Goal: Information Seeking & Learning: Learn about a topic

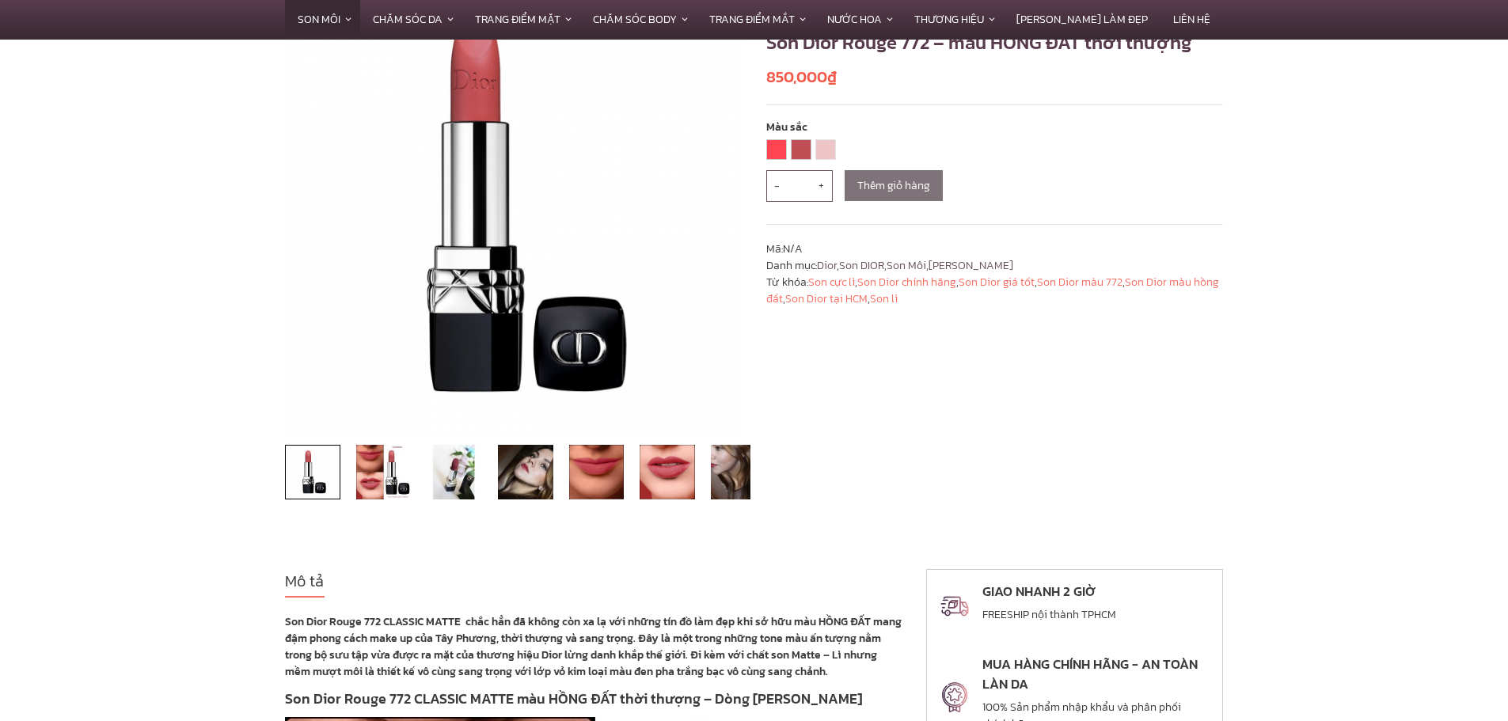
scroll to position [237, 0]
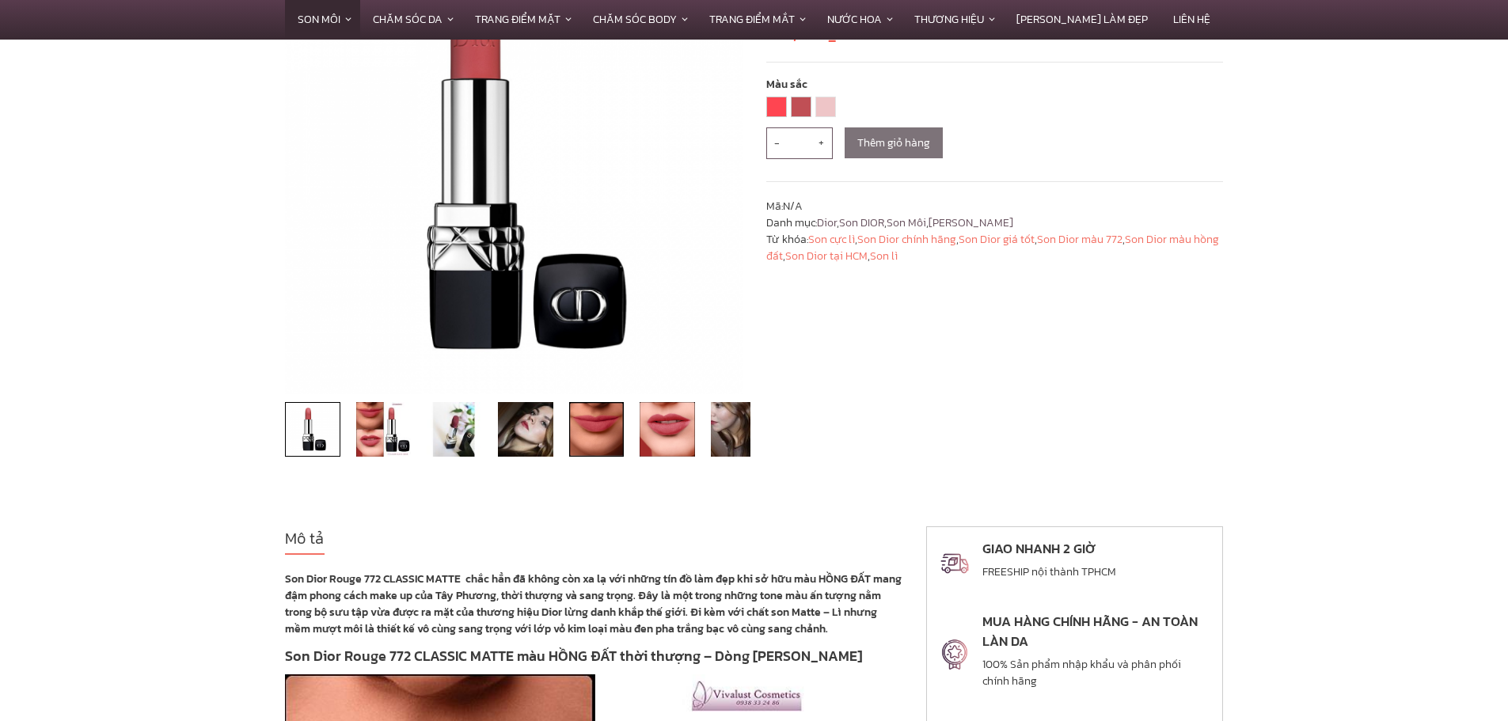
click at [578, 420] on img at bounding box center [596, 429] width 55 height 55
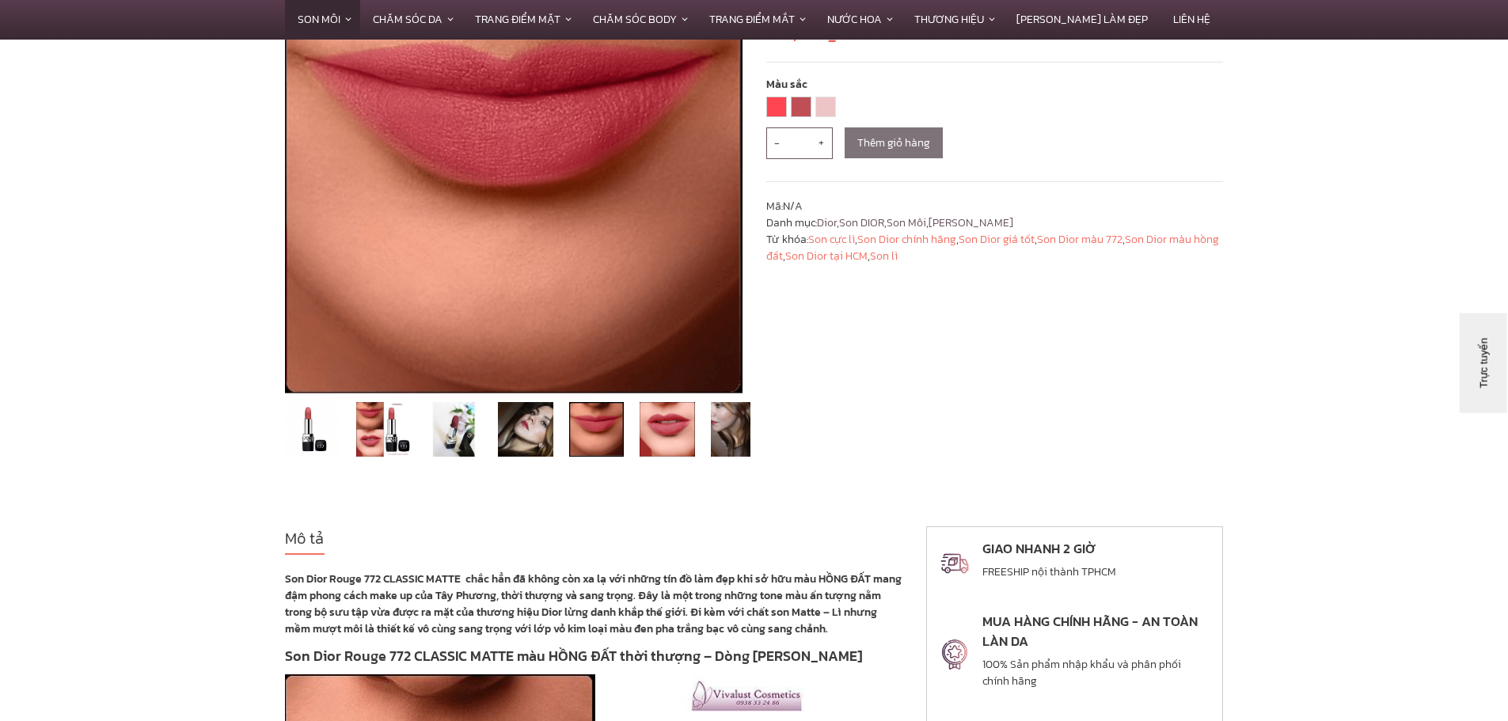
scroll to position [0, 0]
click at [674, 422] on img at bounding box center [667, 429] width 55 height 55
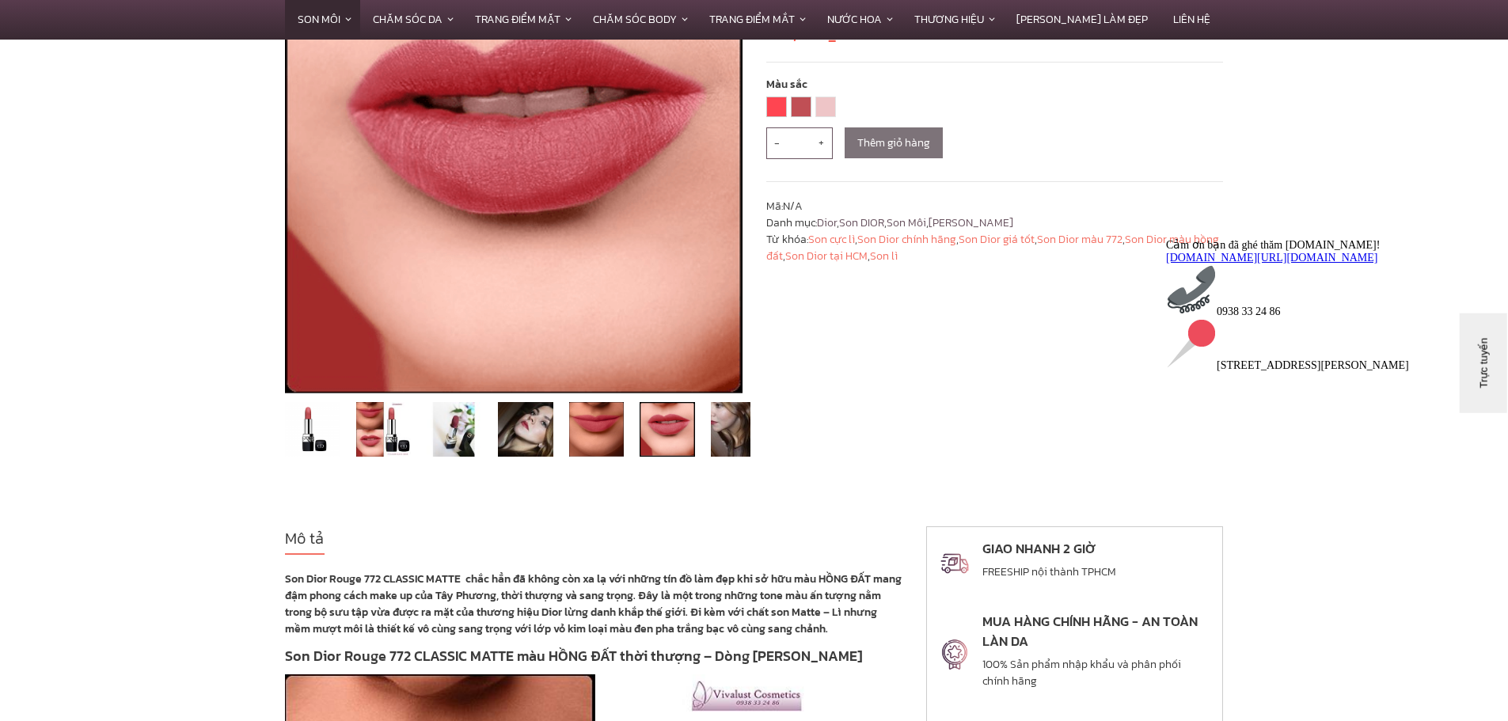
click at [670, 428] on img at bounding box center [667, 429] width 55 height 55
click at [722, 427] on img at bounding box center [738, 429] width 55 height 55
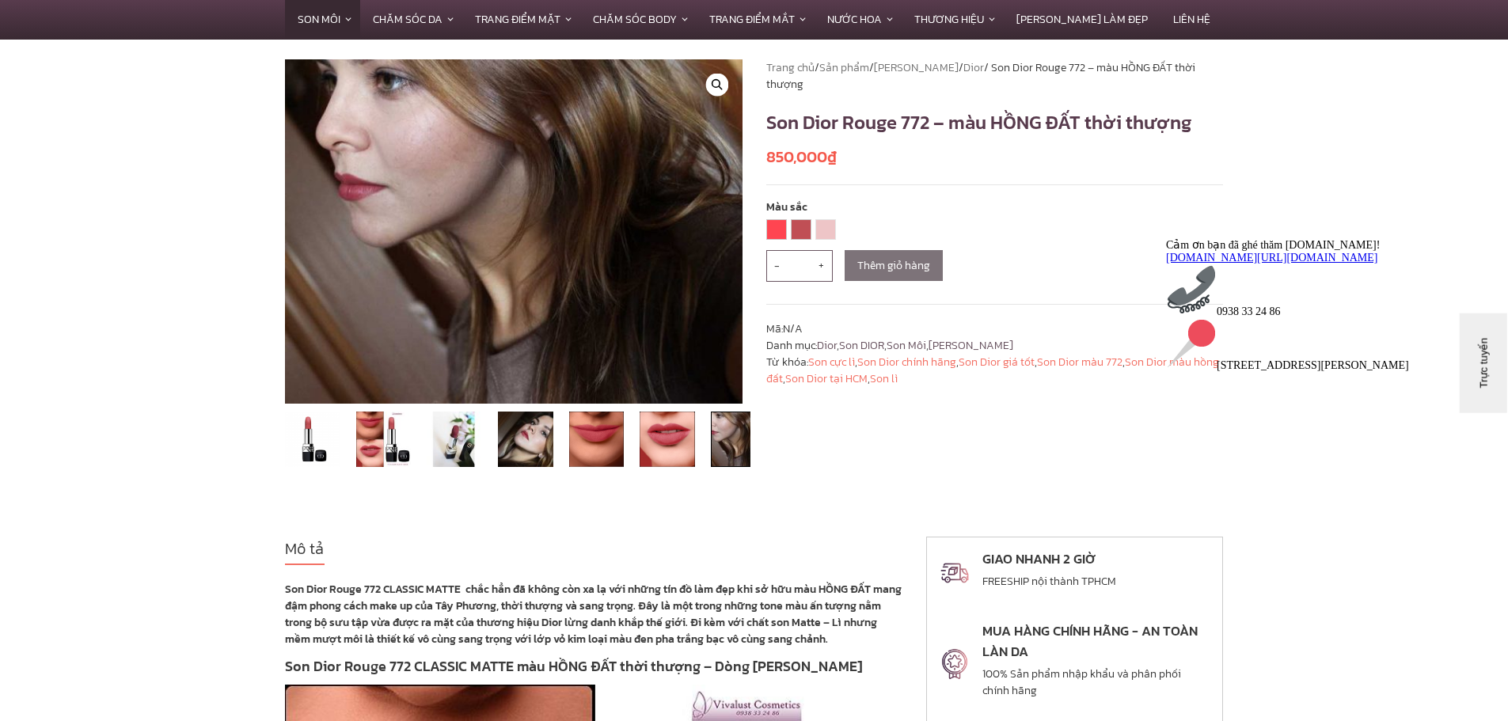
scroll to position [79, 0]
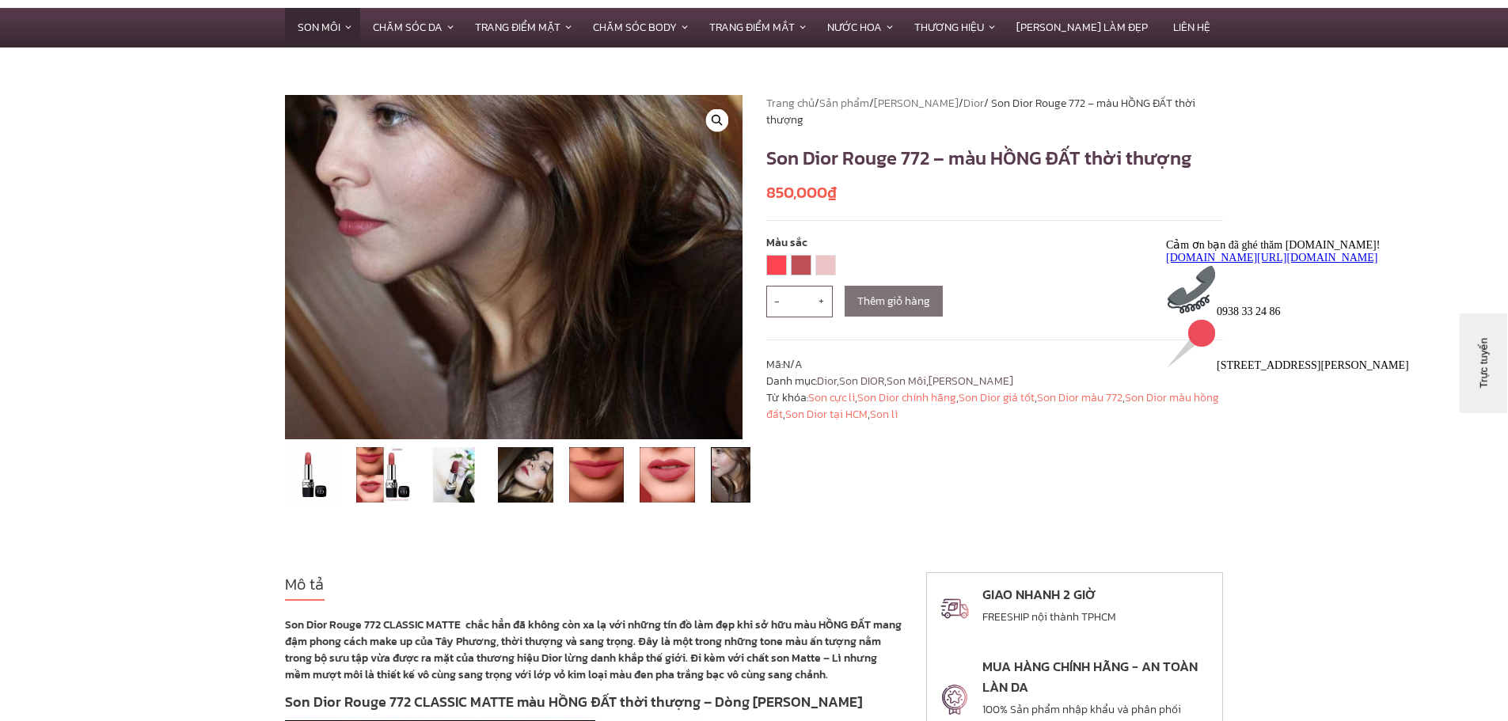
click at [721, 469] on img at bounding box center [738, 474] width 55 height 55
click at [309, 467] on img at bounding box center [312, 474] width 55 height 55
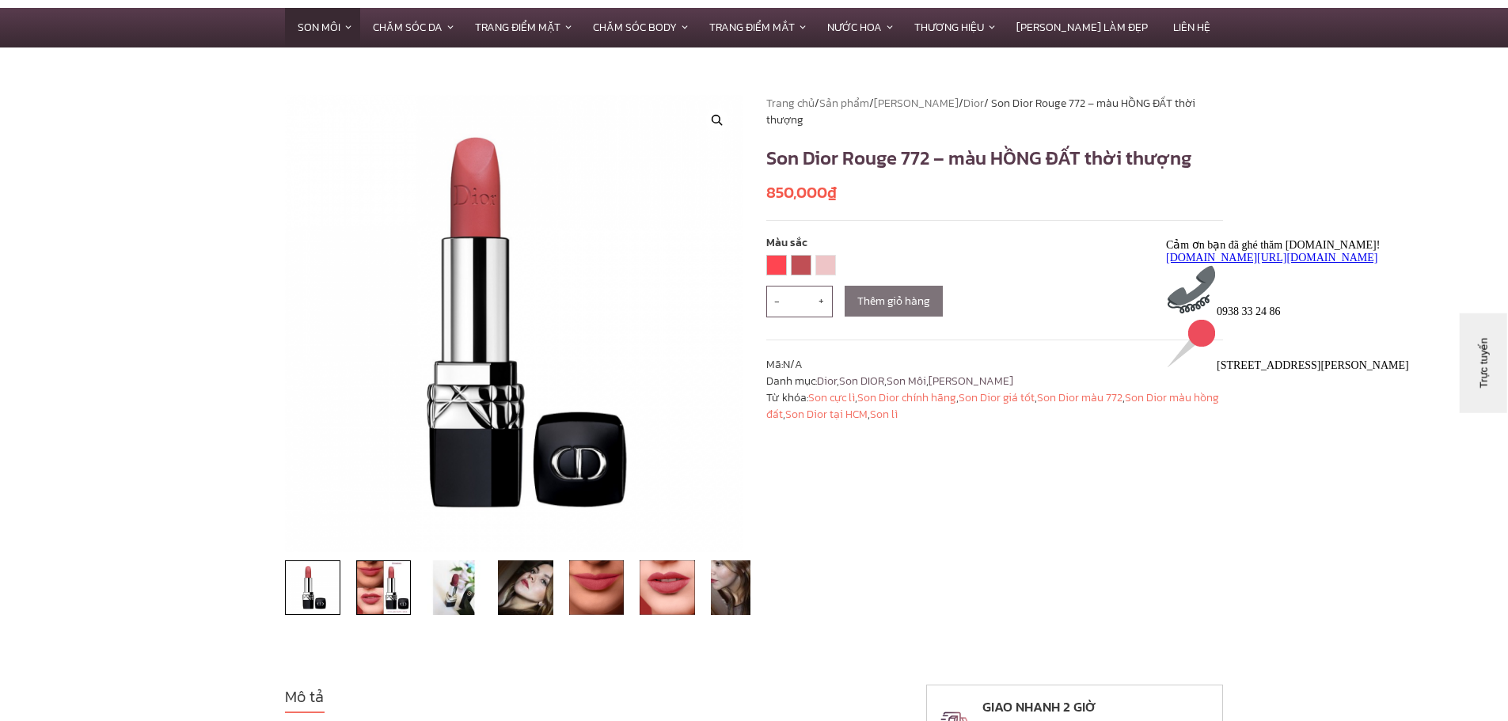
click at [368, 583] on img at bounding box center [383, 587] width 55 height 55
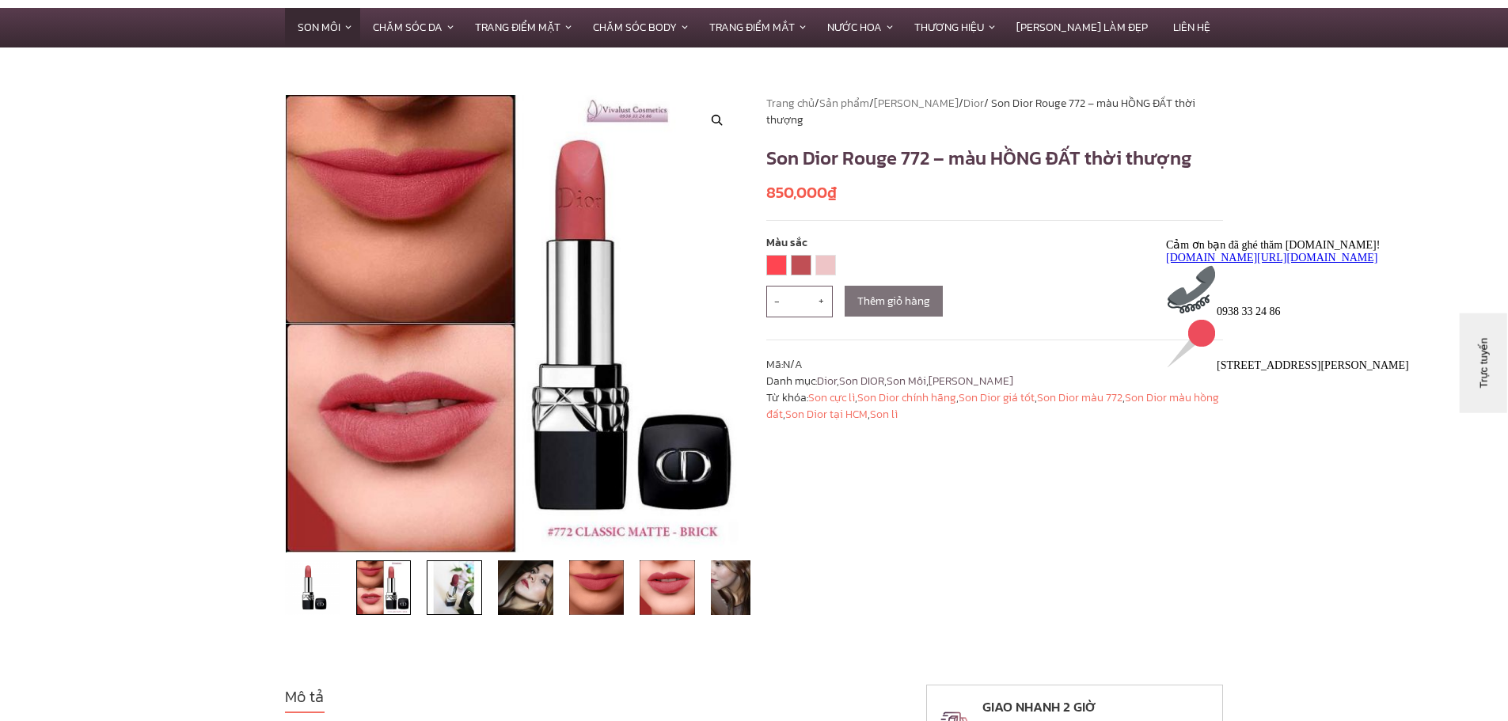
click at [450, 591] on img at bounding box center [454, 587] width 55 height 55
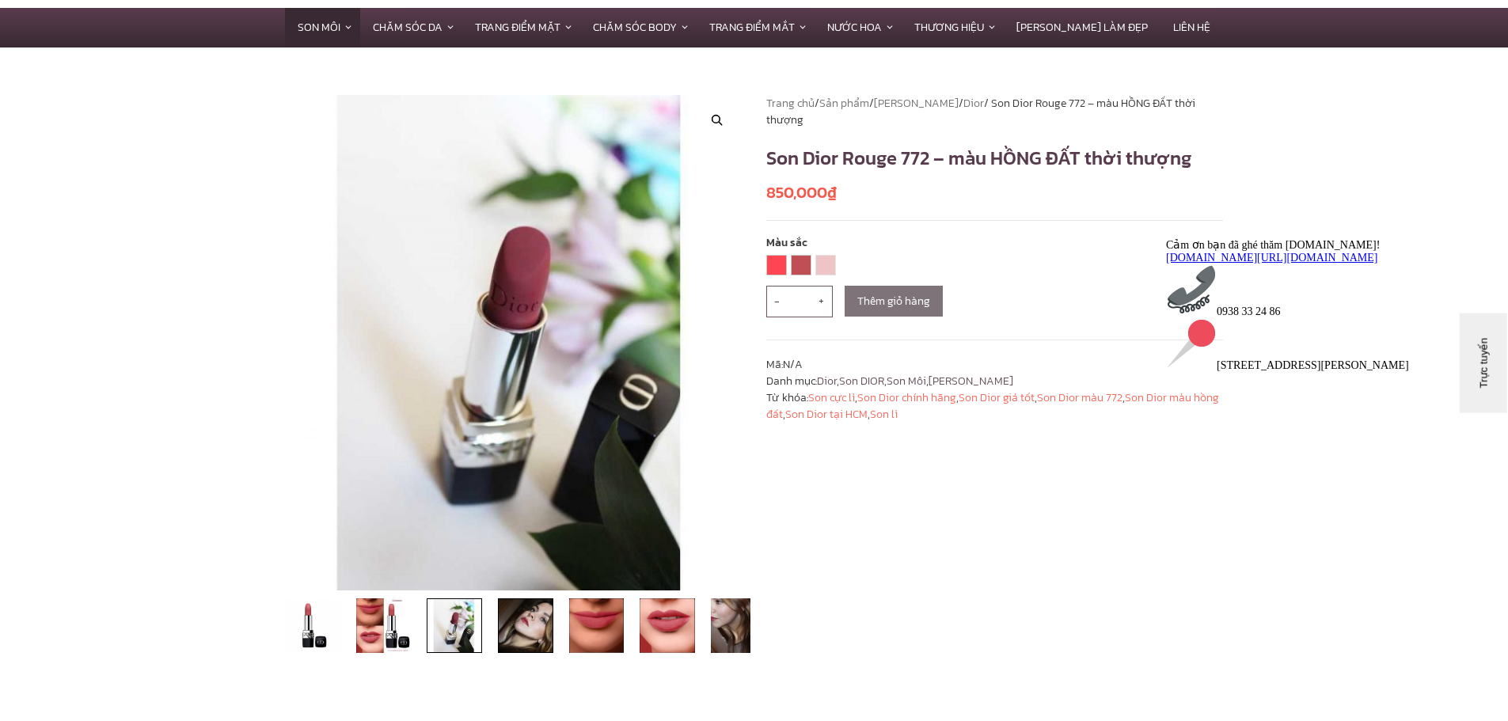
click at [522, 626] on img at bounding box center [525, 625] width 55 height 55
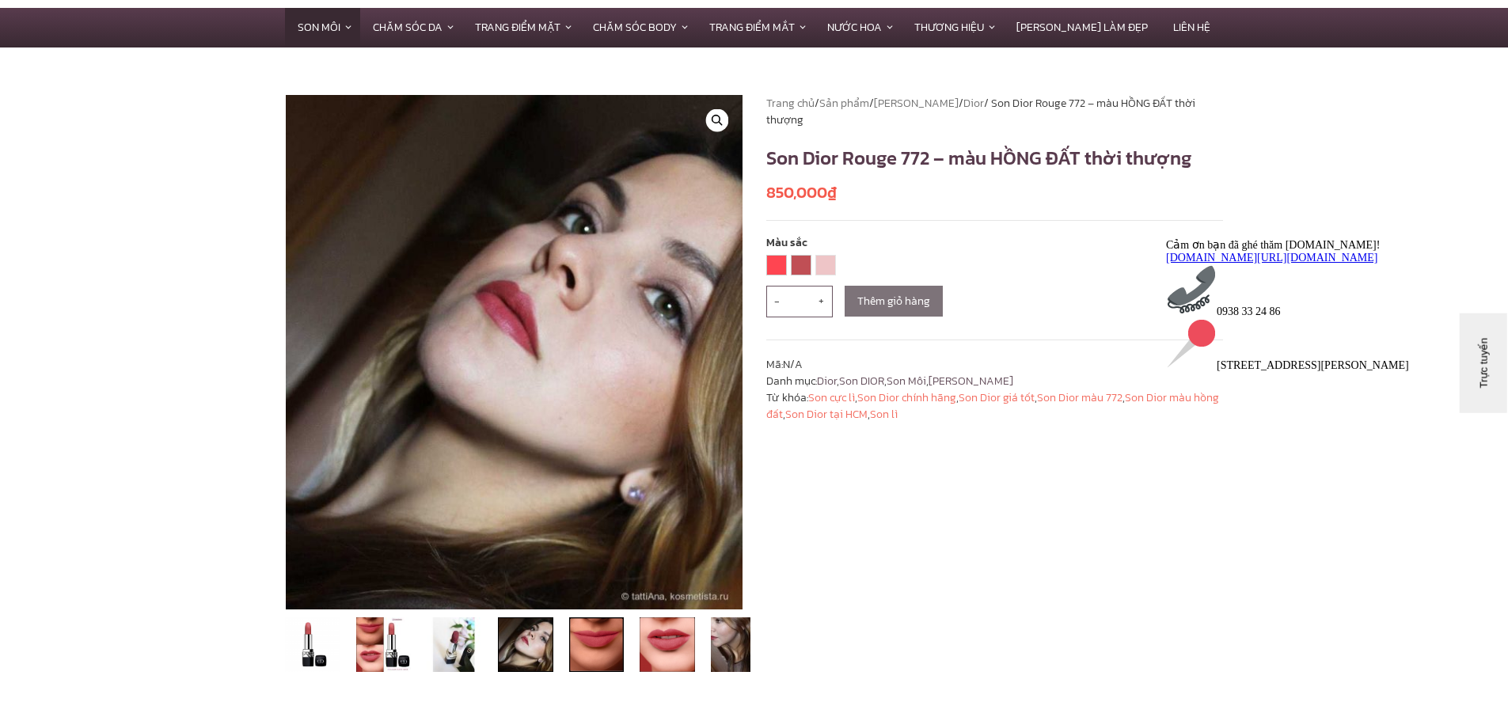
click at [586, 650] on img at bounding box center [596, 644] width 55 height 55
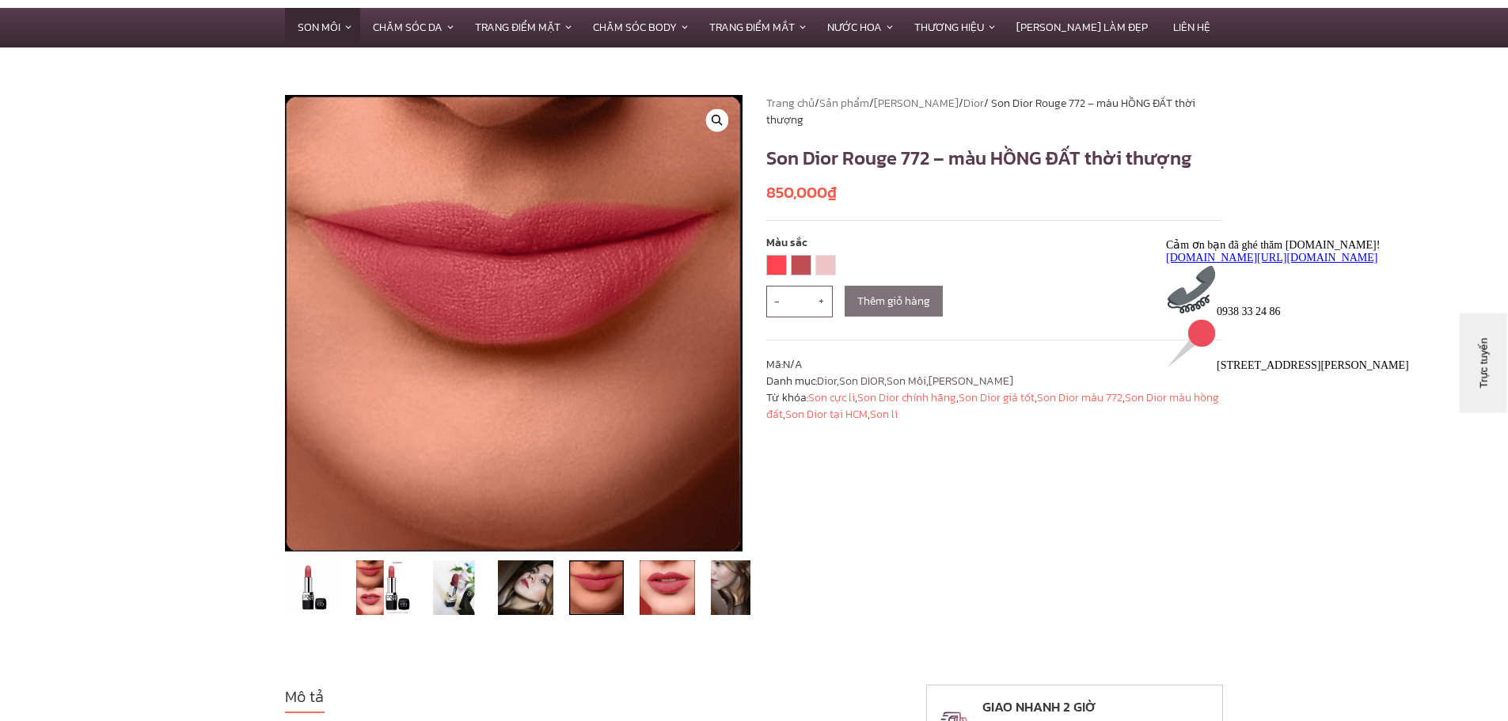
click at [594, 600] on img at bounding box center [596, 587] width 55 height 55
click at [663, 594] on img at bounding box center [667, 587] width 55 height 55
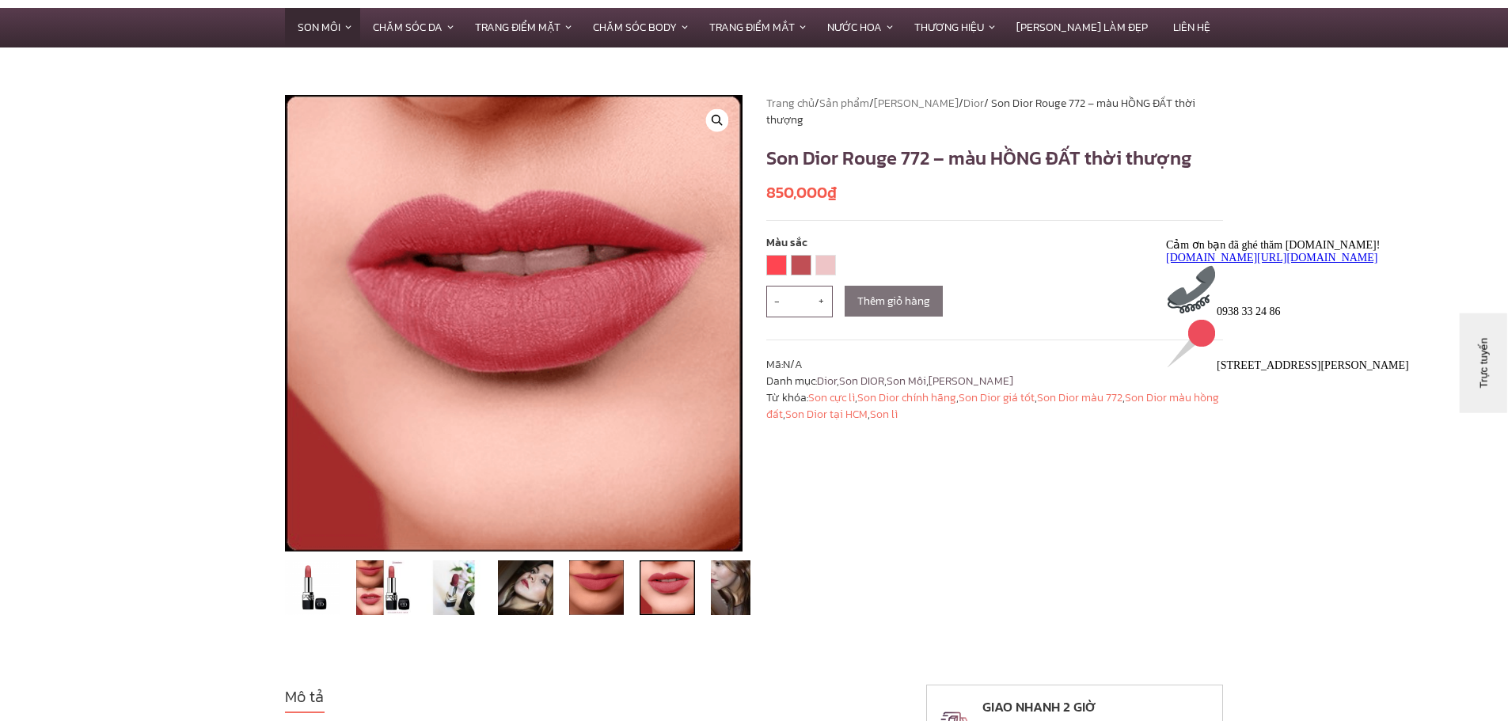
click at [662, 594] on img at bounding box center [667, 587] width 55 height 55
click at [727, 590] on img at bounding box center [738, 587] width 55 height 55
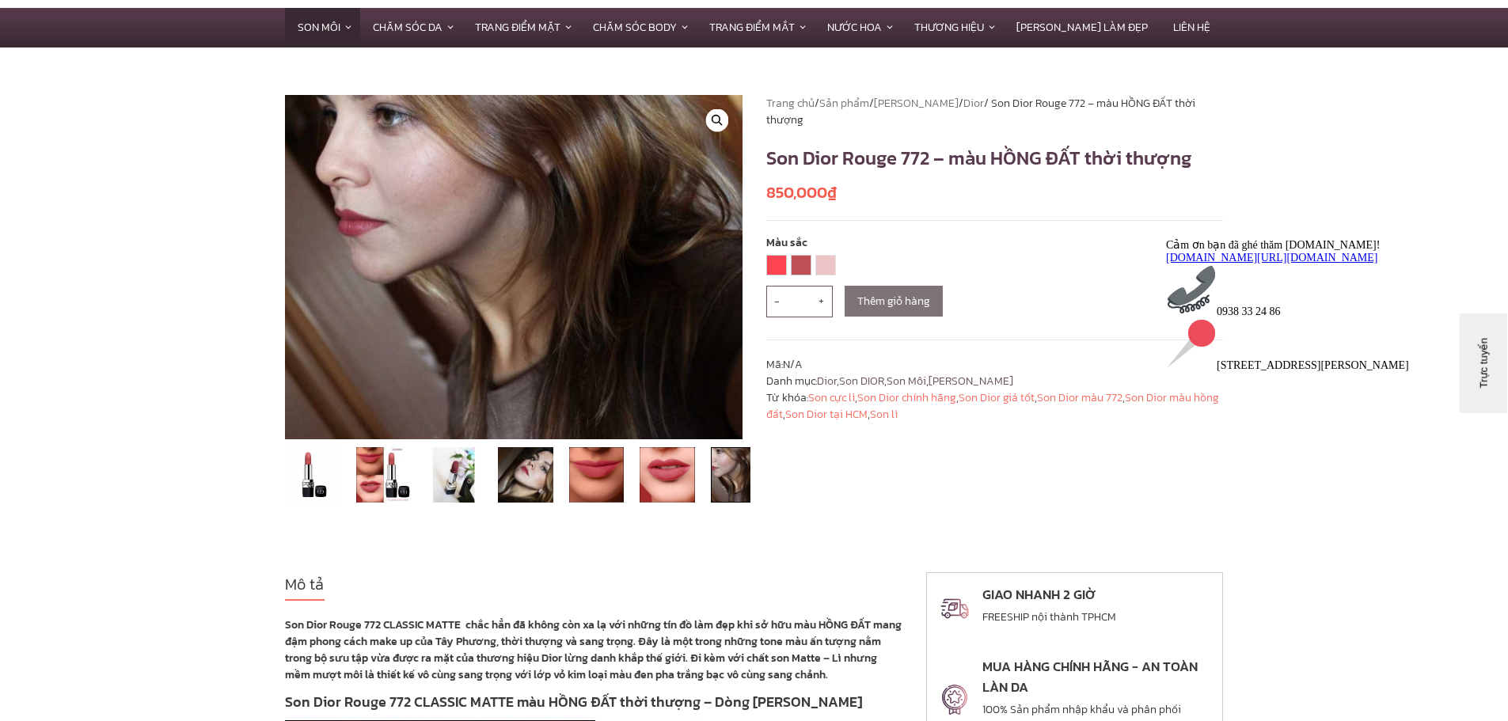
click at [724, 591] on h2 "Mô tả" at bounding box center [593, 586] width 617 height 28
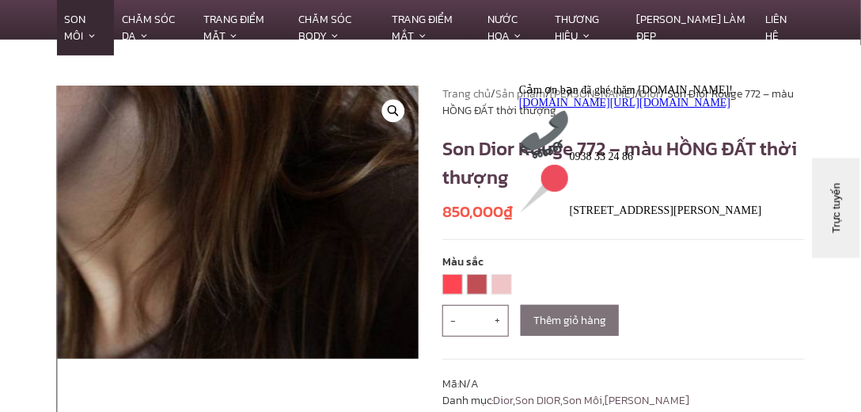
scroll to position [0, 0]
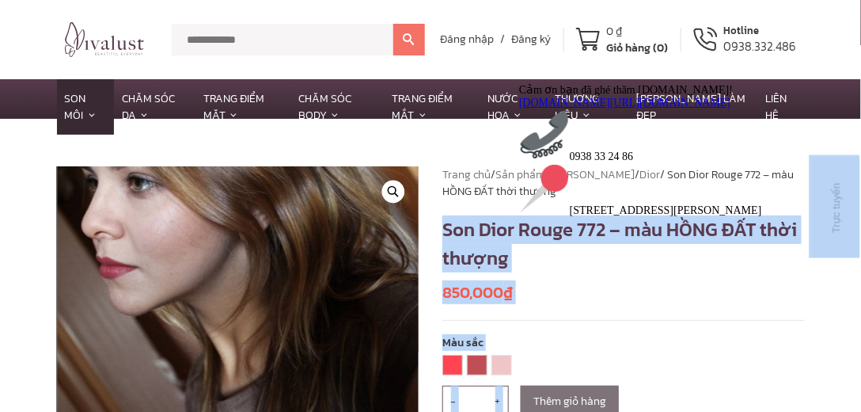
drag, startPoint x: 955, startPoint y: 302, endPoint x: 513, endPoint y: 252, distance: 445.3
copy h1 "Son D"
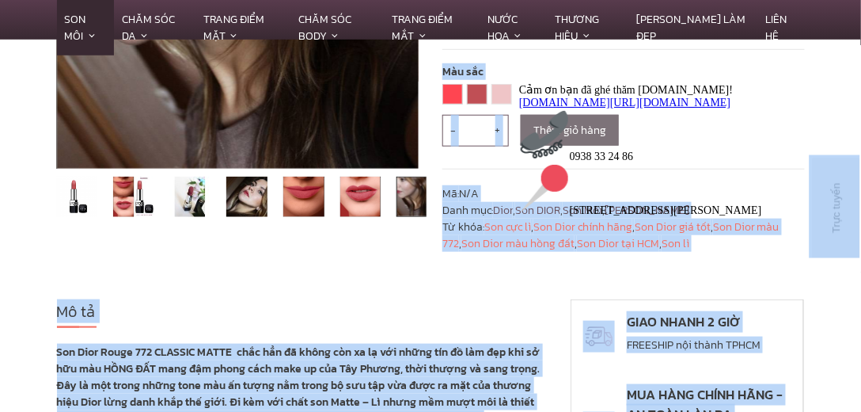
scroll to position [317, 0]
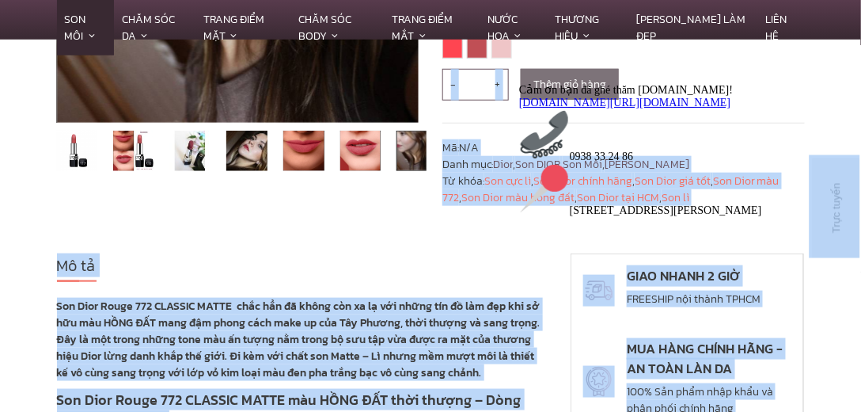
click at [332, 279] on h2 "Mô tả" at bounding box center [302, 267] width 491 height 28
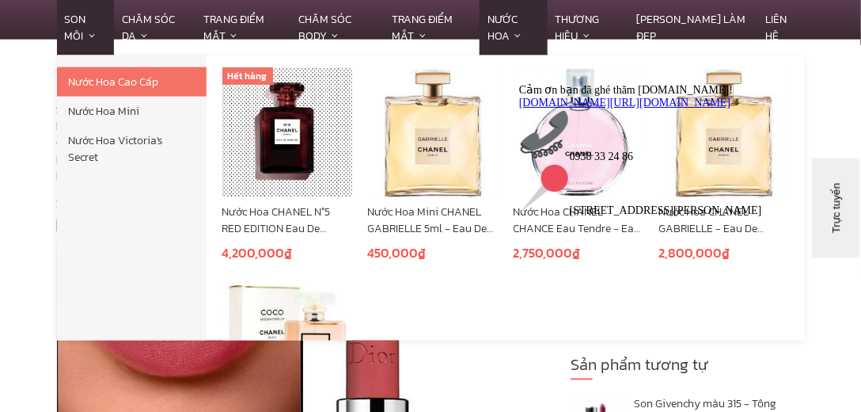
scroll to position [497, 0]
